Goal: Information Seeking & Learning: Learn about a topic

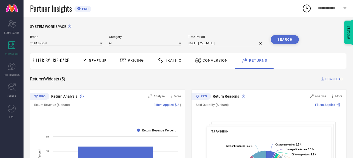
click at [156, 57] on div "Traffic" at bounding box center [169, 60] width 27 height 9
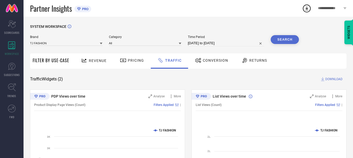
click at [134, 62] on span "Pricing" at bounding box center [136, 60] width 16 height 4
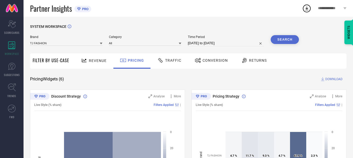
click at [94, 60] on span "Revenue" at bounding box center [98, 61] width 18 height 4
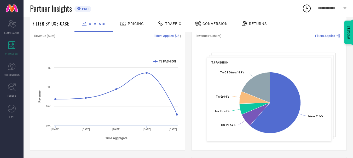
scroll to position [78, 0]
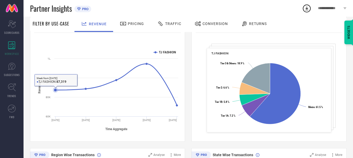
click at [55, 91] on icon at bounding box center [55, 89] width 3 height 3
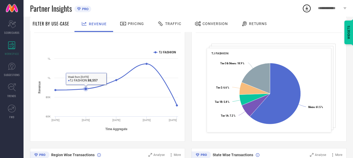
click at [85, 89] on icon at bounding box center [85, 88] width 3 height 3
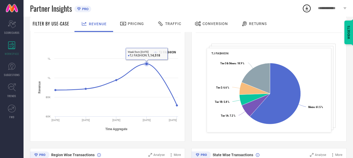
click at [148, 63] on icon at bounding box center [146, 63] width 3 height 3
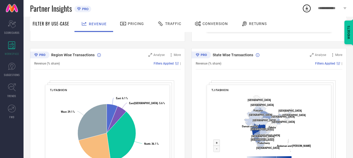
scroll to position [183, 0]
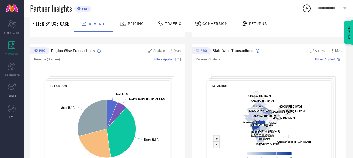
click at [259, 26] on span "Returns" at bounding box center [258, 24] width 18 height 4
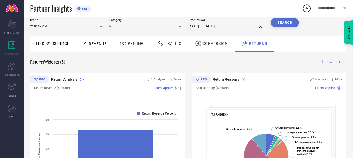
scroll to position [26, 0]
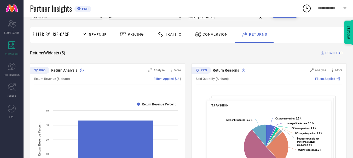
click at [150, 79] on div "Filters Applied |" at bounding box center [125, 79] width 111 height 4
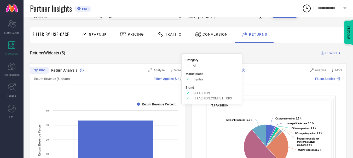
click at [163, 81] on span "Filters Applied" at bounding box center [163, 79] width 20 height 4
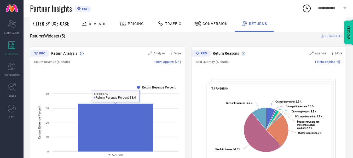
scroll to position [52, 0]
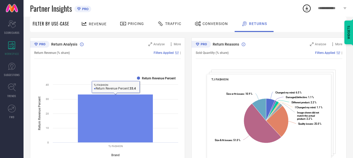
click at [133, 123] on rect at bounding box center [115, 118] width 75 height 48
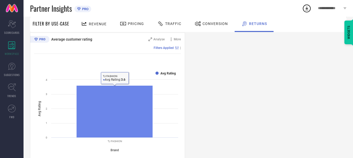
scroll to position [339, 0]
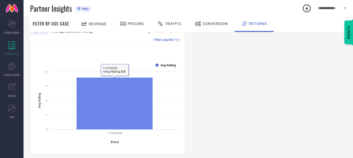
click at [128, 105] on rect at bounding box center [114, 104] width 76 height 52
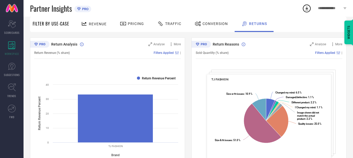
scroll to position [0, 0]
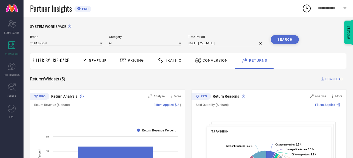
select select "6"
select select "2025"
select select "7"
select select "2025"
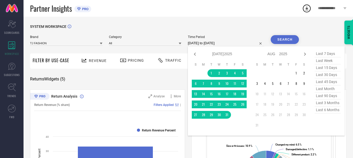
click at [217, 43] on input "[DATE] to [DATE]" at bounding box center [226, 43] width 76 height 6
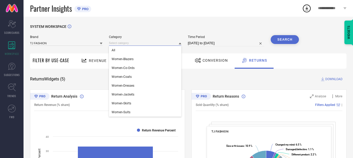
click at [116, 43] on input at bounding box center [145, 42] width 72 height 5
click at [9, 71] on link "SUGGESTIONS" at bounding box center [11, 69] width 23 height 21
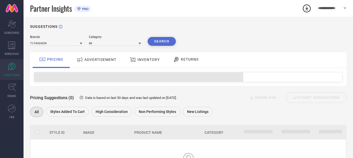
click at [101, 56] on div "ADVERTISEMENT" at bounding box center [96, 59] width 42 height 9
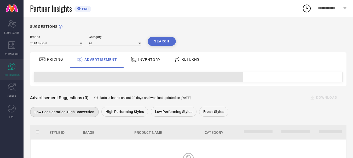
click at [54, 61] on span "PRICING" at bounding box center [55, 59] width 16 height 4
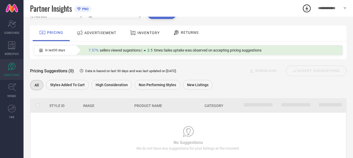
scroll to position [47, 0]
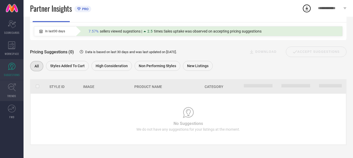
click at [13, 94] on link "TRENDS" at bounding box center [11, 90] width 23 height 21
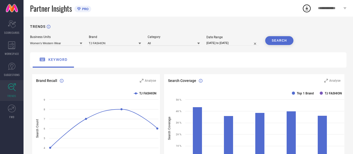
click at [306, 7] on icon at bounding box center [306, 8] width 9 height 9
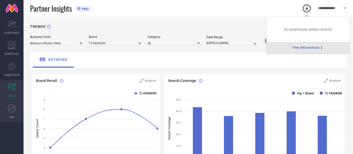
click at [9, 112] on icon at bounding box center [12, 109] width 8 height 8
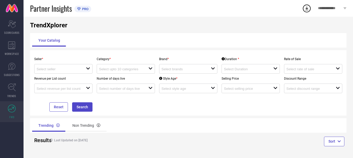
scroll to position [9, 0]
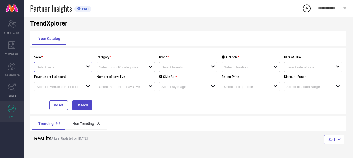
click at [78, 67] on input at bounding box center [59, 68] width 44 height 4
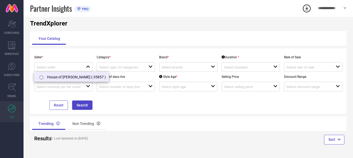
click at [76, 76] on li "House of [PERSON_NAME] ( 35857 )" at bounding box center [71, 76] width 74 height 9
type input "House of [PERSON_NAME] ( 35857 )"
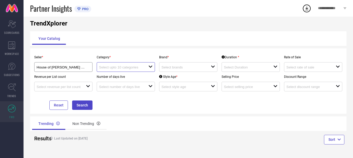
click at [132, 69] on input at bounding box center [121, 68] width 44 height 4
click at [128, 75] on div "No results found" at bounding box center [126, 76] width 58 height 9
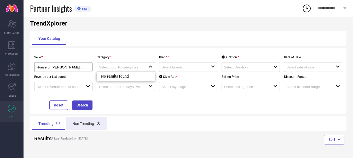
click at [81, 127] on div "Non Trending" at bounding box center [86, 124] width 40 height 13
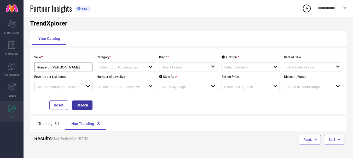
click at [87, 103] on button "Search" at bounding box center [82, 105] width 20 height 9
click at [141, 68] on input at bounding box center [121, 68] width 44 height 4
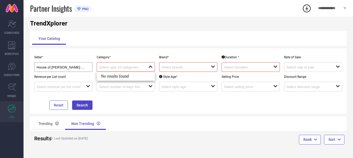
click at [134, 77] on div "No results found" at bounding box center [126, 76] width 58 height 9
click at [301, 75] on div "Discount Range open" at bounding box center [313, 82] width 62 height 20
click at [304, 68] on input at bounding box center [308, 68] width 44 height 4
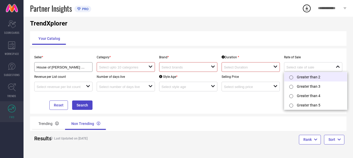
click at [301, 75] on li "Greater than 2" at bounding box center [315, 76] width 63 height 9
type input "Greater than 2"
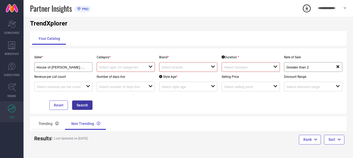
click at [83, 102] on button "Search" at bounding box center [82, 105] width 20 height 9
